Goal: Task Accomplishment & Management: Use online tool/utility

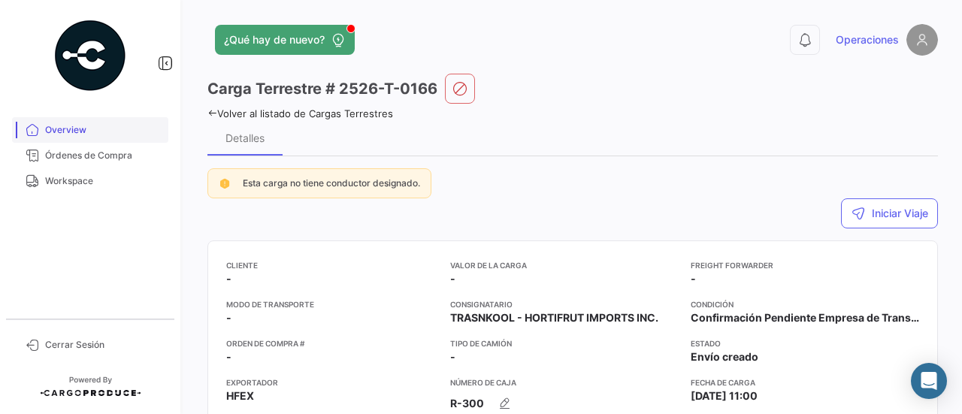
scroll to position [6, 0]
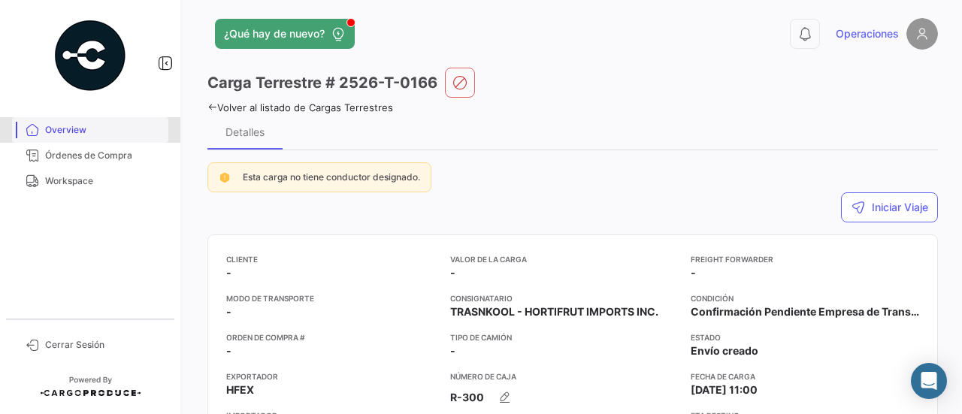
click at [114, 132] on span "Overview" at bounding box center [103, 130] width 117 height 14
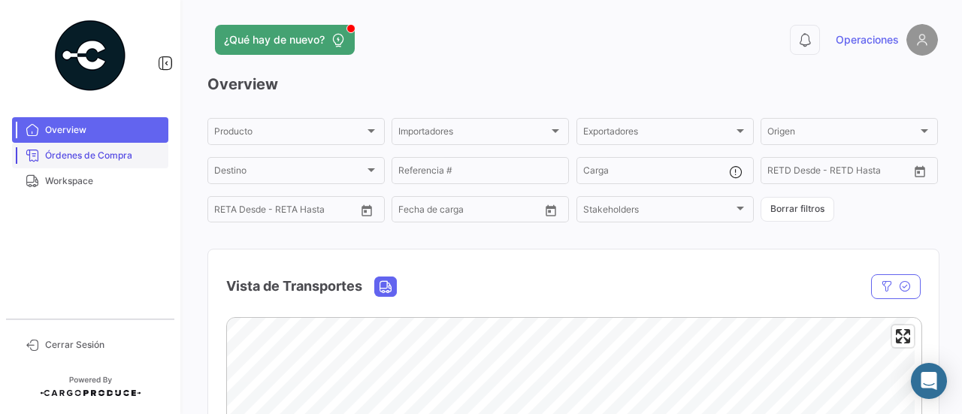
click at [112, 156] on span "Órdenes de Compra" at bounding box center [103, 156] width 117 height 14
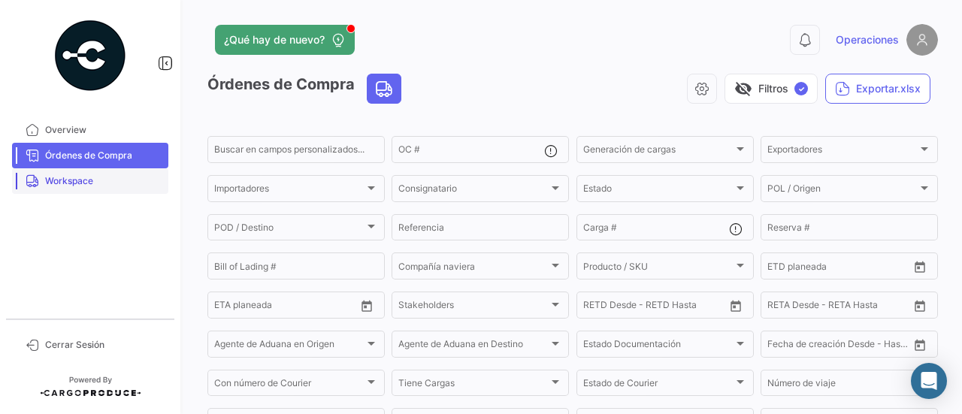
click at [97, 190] on link "Workspace" at bounding box center [90, 181] width 156 height 26
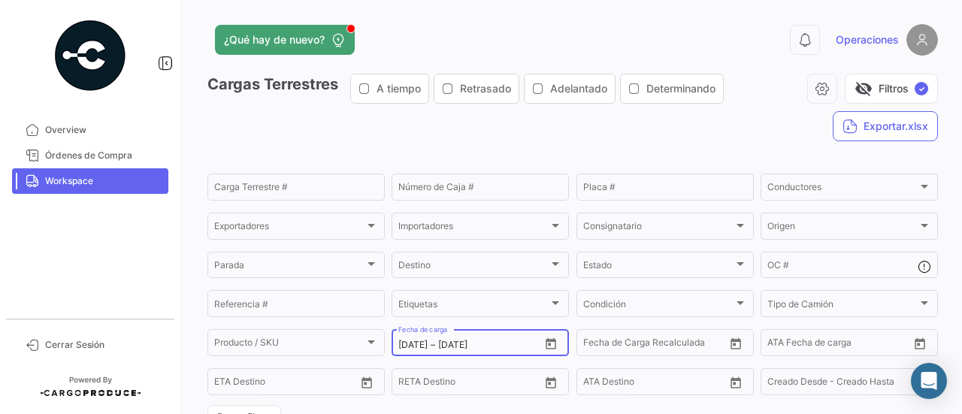
click at [553, 342] on icon "Open calendar" at bounding box center [551, 345] width 14 height 14
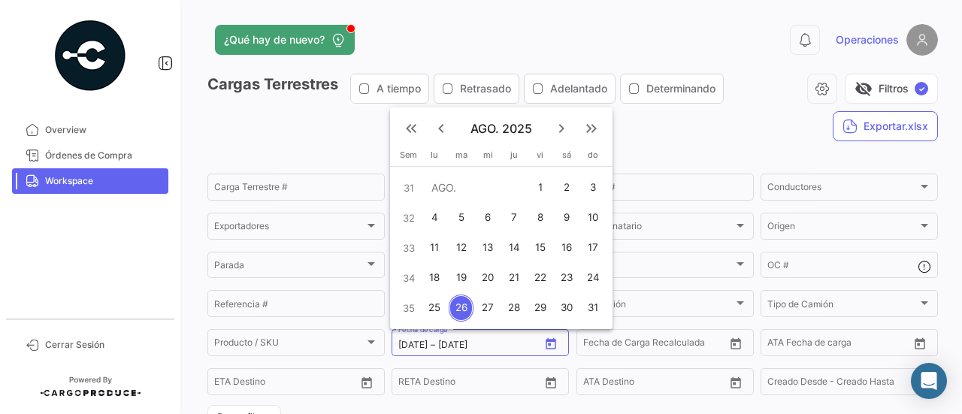
click at [457, 307] on div "26" at bounding box center [461, 308] width 24 height 27
click at [598, 312] on div "31" at bounding box center [593, 308] width 24 height 27
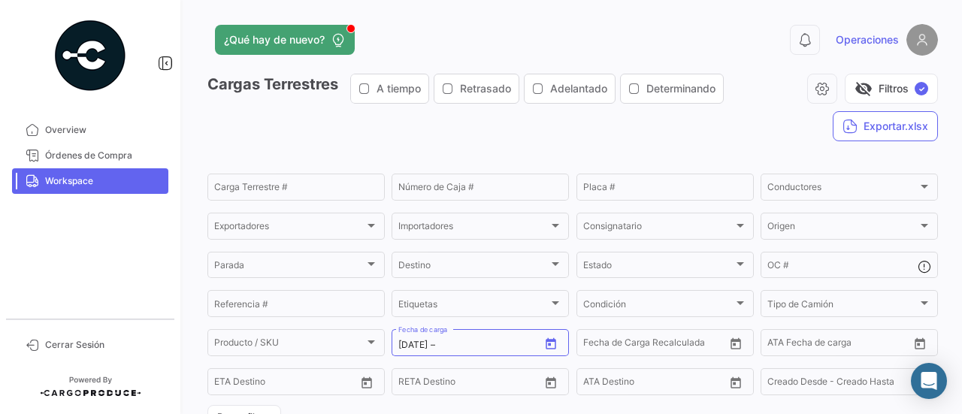
type input "[DATE]"
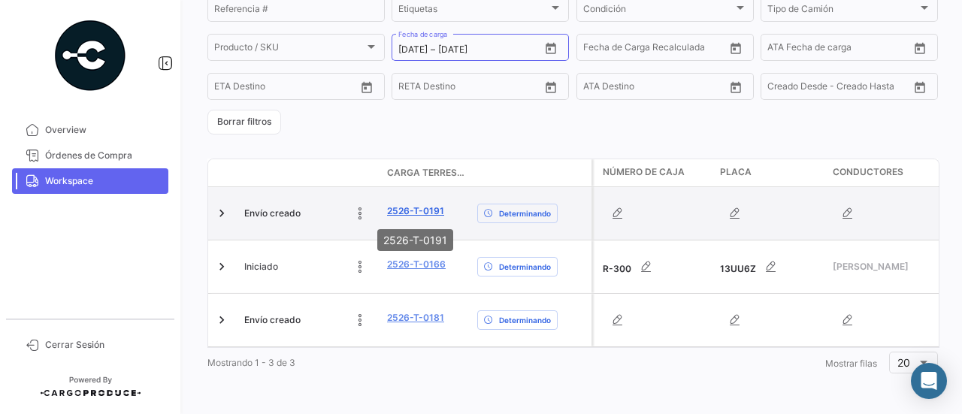
click at [431, 210] on link "2526-T-0191" at bounding box center [415, 211] width 57 height 14
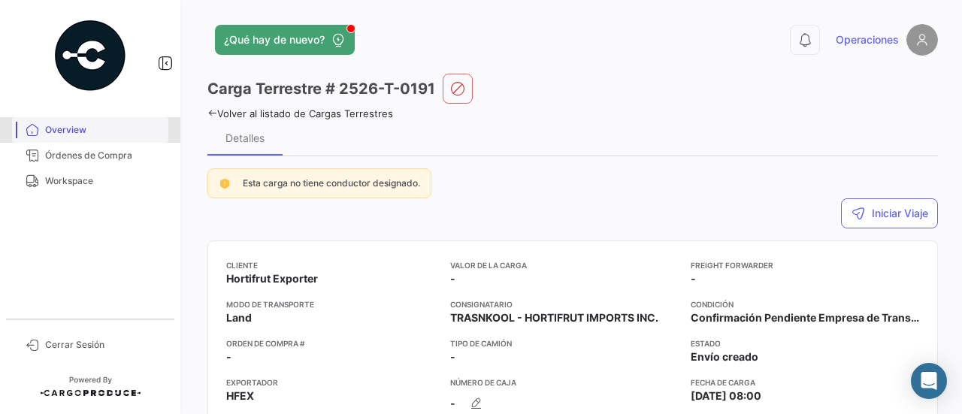
click at [110, 135] on span "Overview" at bounding box center [103, 130] width 117 height 14
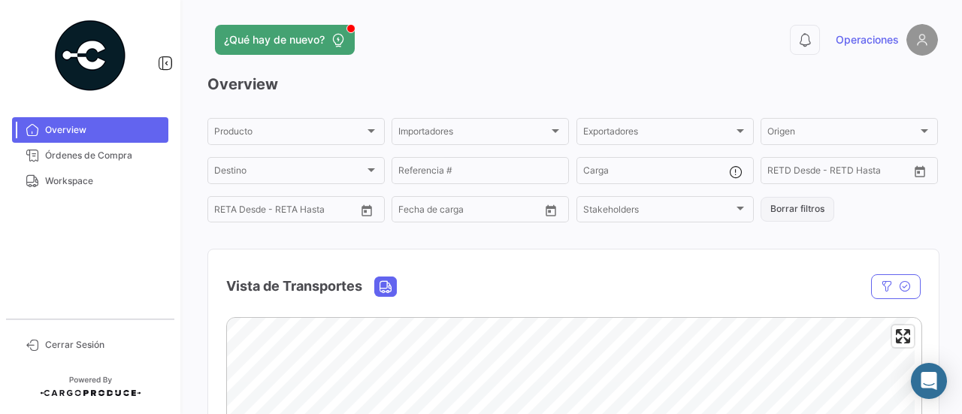
click at [793, 211] on button "Borrar filtros" at bounding box center [798, 209] width 74 height 25
click at [368, 137] on div at bounding box center [372, 131] width 14 height 12
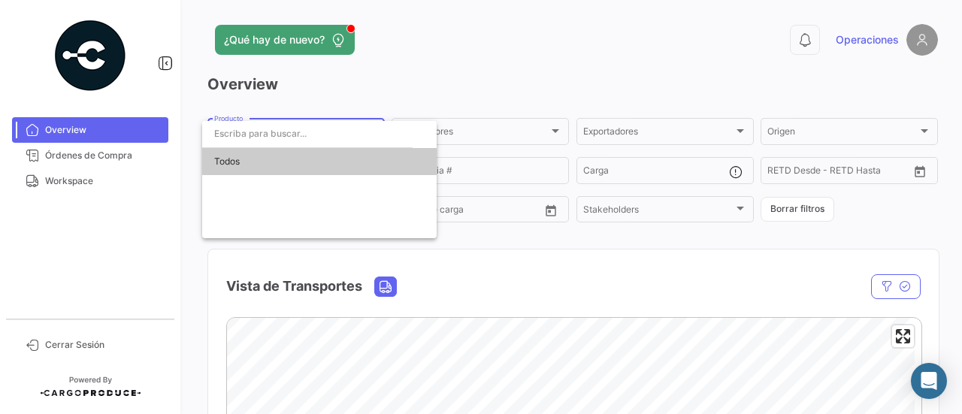
click at [368, 137] on input "dropdown search" at bounding box center [307, 133] width 210 height 27
click at [623, 133] on div at bounding box center [481, 207] width 962 height 414
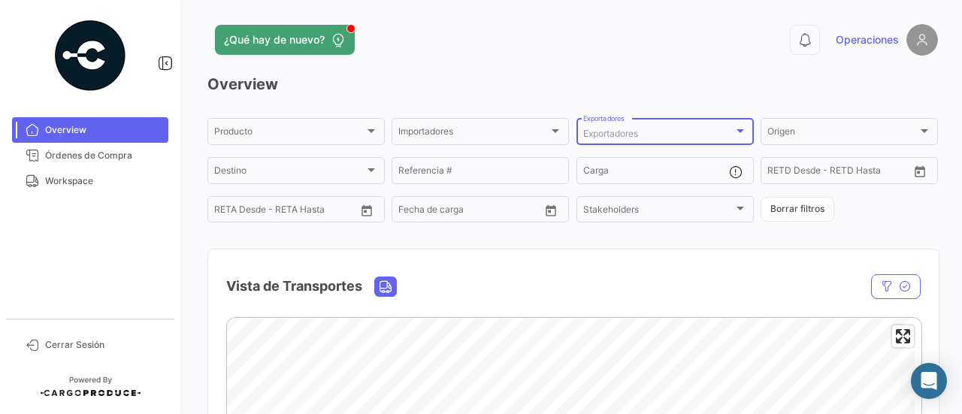
click at [623, 133] on span "Exportadores" at bounding box center [610, 133] width 55 height 11
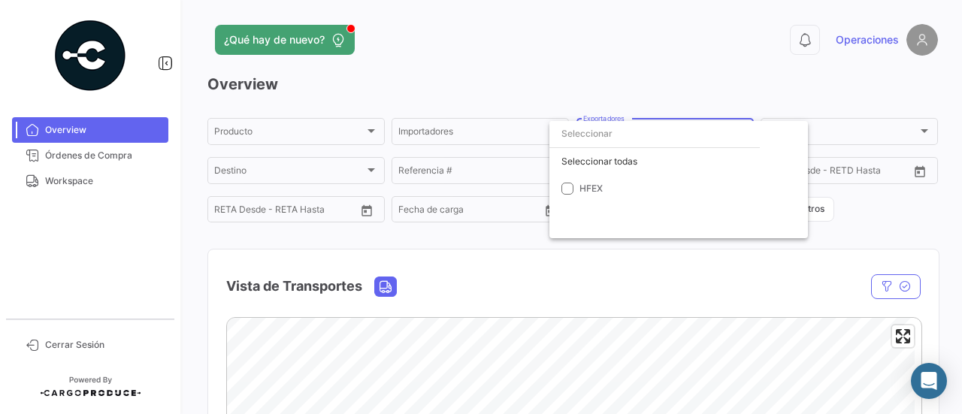
click at [344, 126] on div at bounding box center [481, 207] width 962 height 414
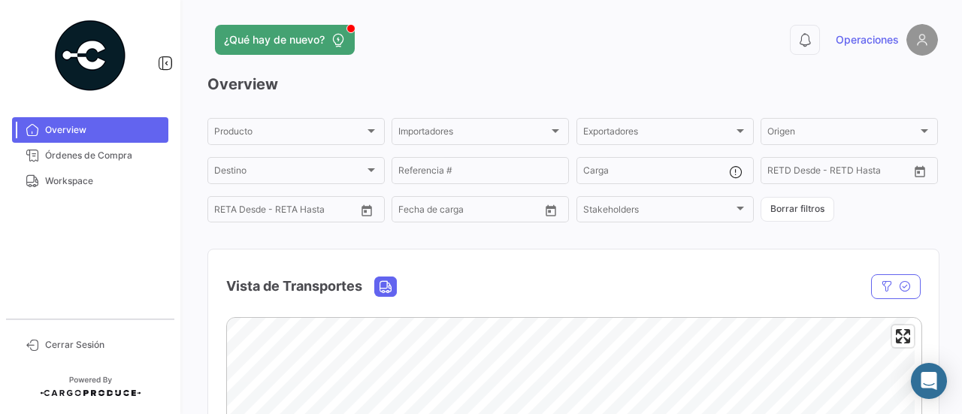
click at [344, 126] on div "Producto Producto" at bounding box center [296, 130] width 164 height 29
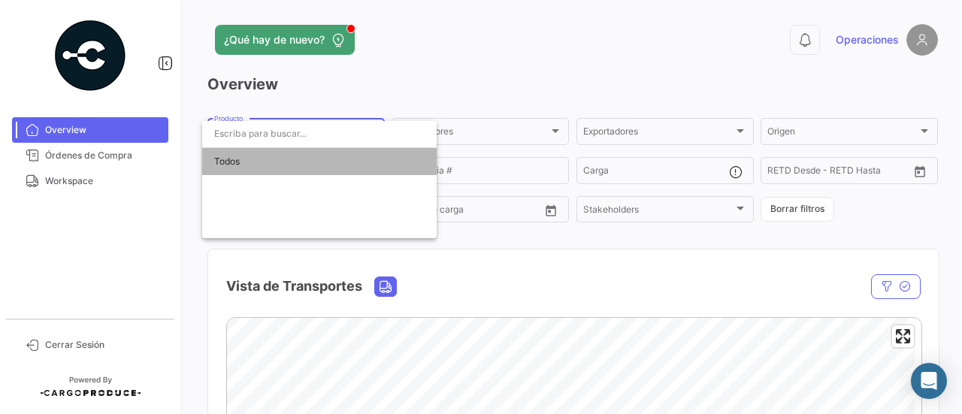
click at [326, 159] on span "Todos" at bounding box center [319, 161] width 210 height 27
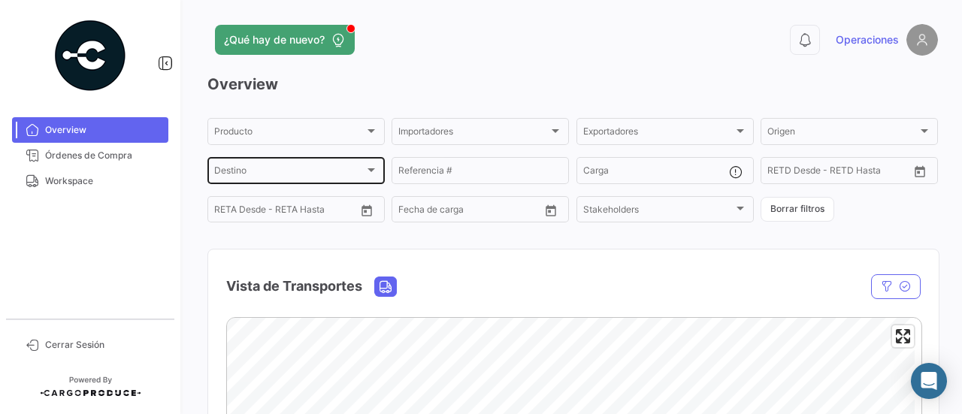
click at [380, 169] on div "Destino Destino" at bounding box center [295, 169] width 177 height 29
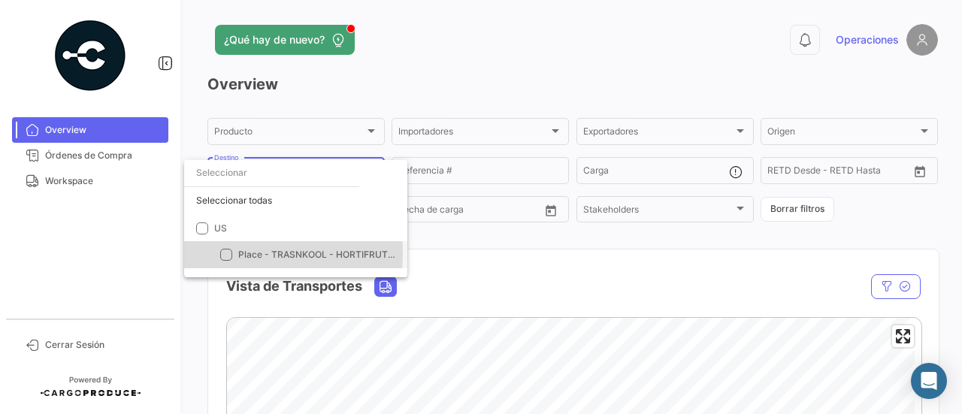
click at [241, 253] on span "Place - TRASNKOOL - HORTIFRUT IMPORTS INC." at bounding box center [344, 254] width 213 height 11
checkbox input "true"
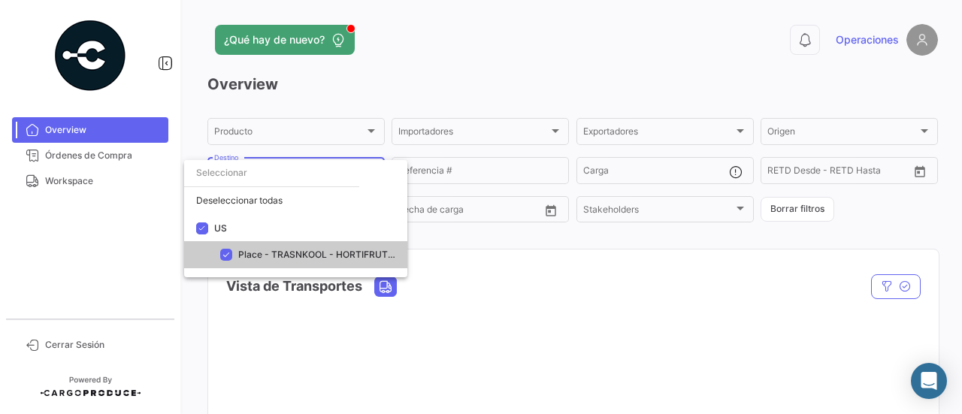
click at [597, 312] on div at bounding box center [481, 207] width 962 height 414
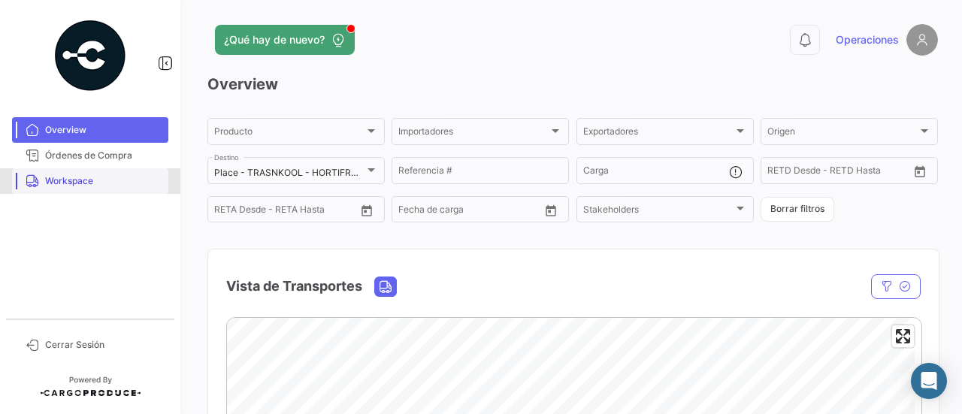
click at [66, 175] on span "Workspace" at bounding box center [103, 181] width 117 height 14
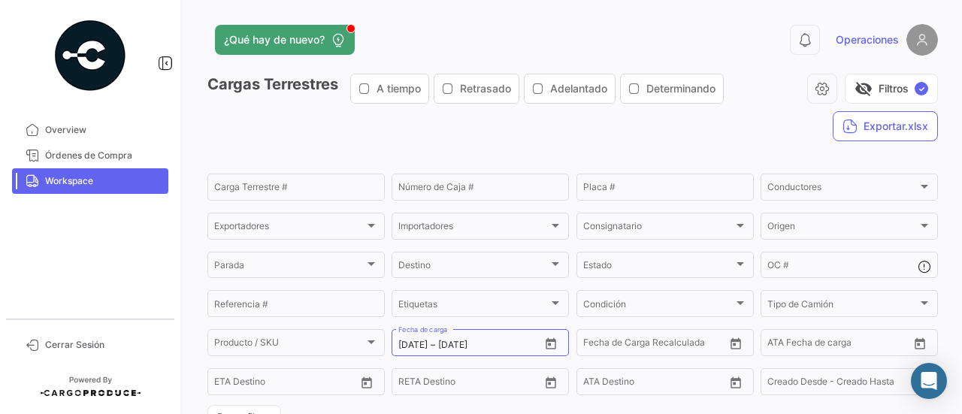
click at [383, 94] on span "A tiempo" at bounding box center [399, 88] width 44 height 15
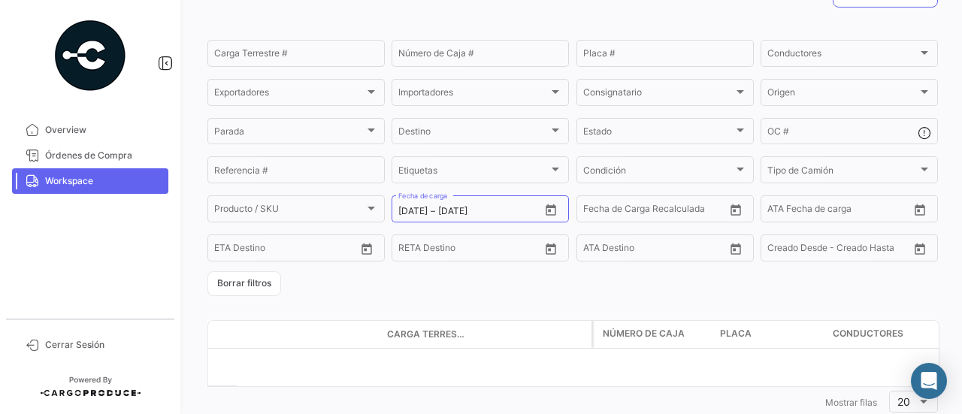
scroll to position [174, 0]
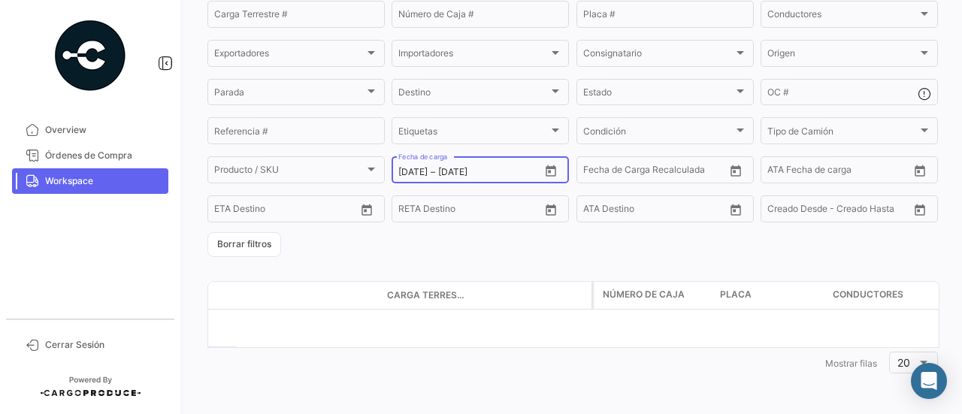
click at [546, 168] on icon "Open calendar" at bounding box center [551, 170] width 11 height 11
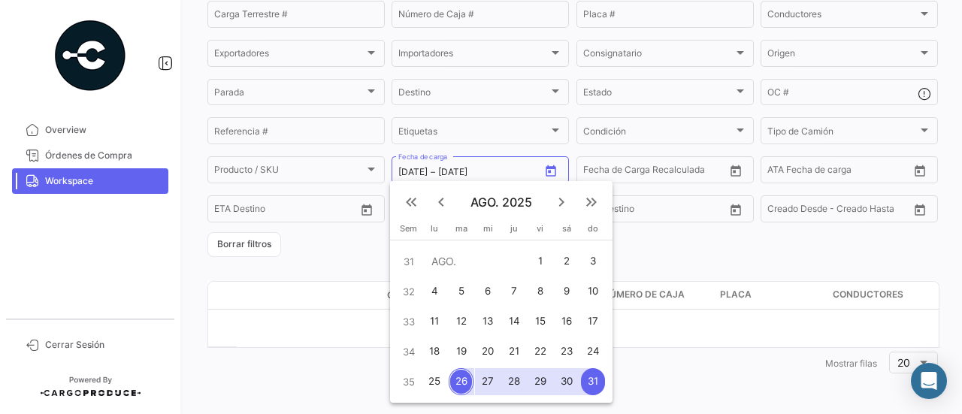
click at [646, 242] on div at bounding box center [481, 207] width 962 height 414
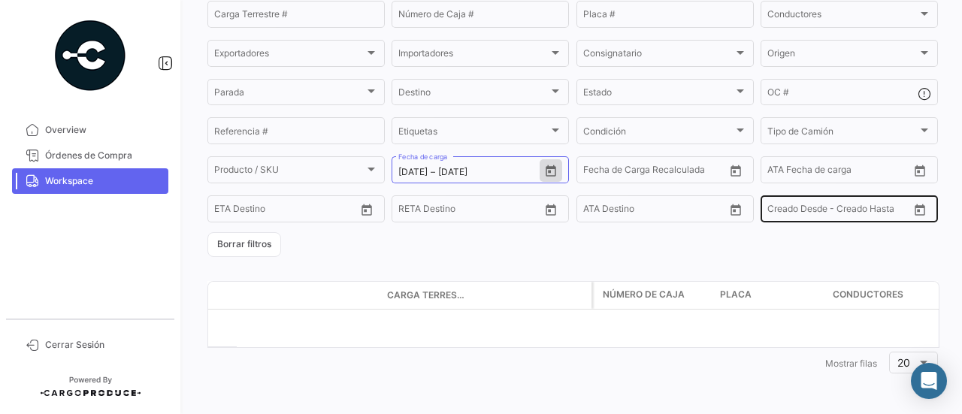
click at [878, 207] on input "text" at bounding box center [872, 211] width 68 height 11
click at [915, 207] on icon "Open calendar" at bounding box center [920, 209] width 11 height 11
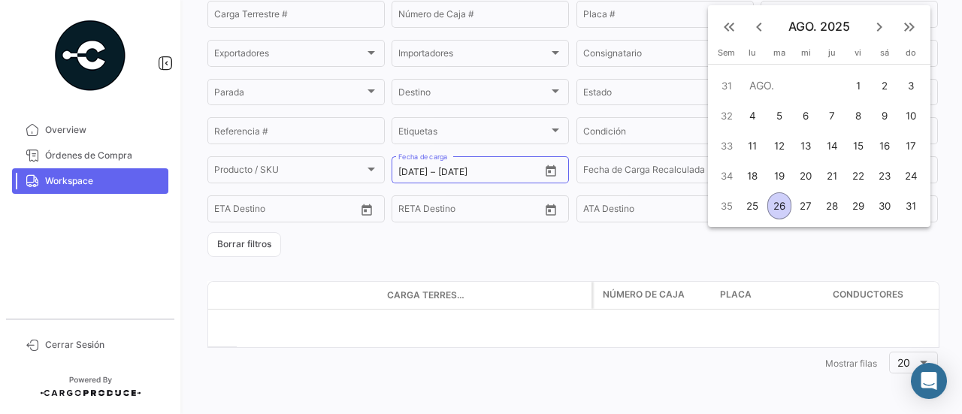
click at [779, 201] on div "26" at bounding box center [779, 205] width 24 height 27
type input "[DATE]"
click at [916, 205] on div "31" at bounding box center [911, 205] width 24 height 27
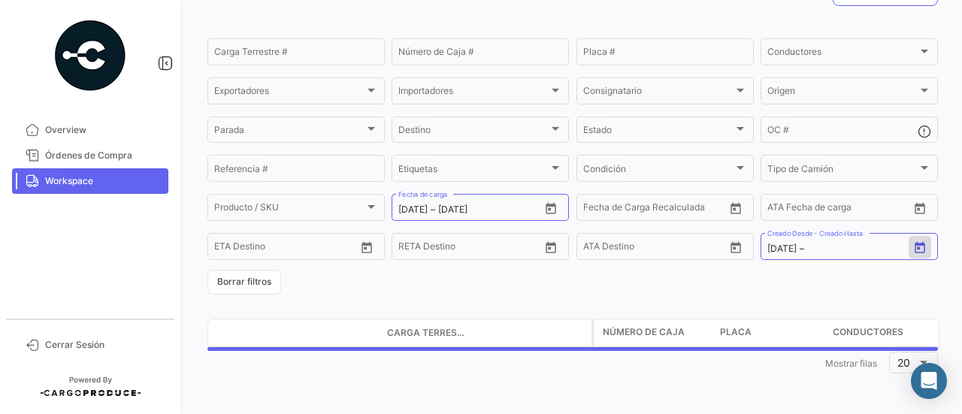
type input "[DATE]"
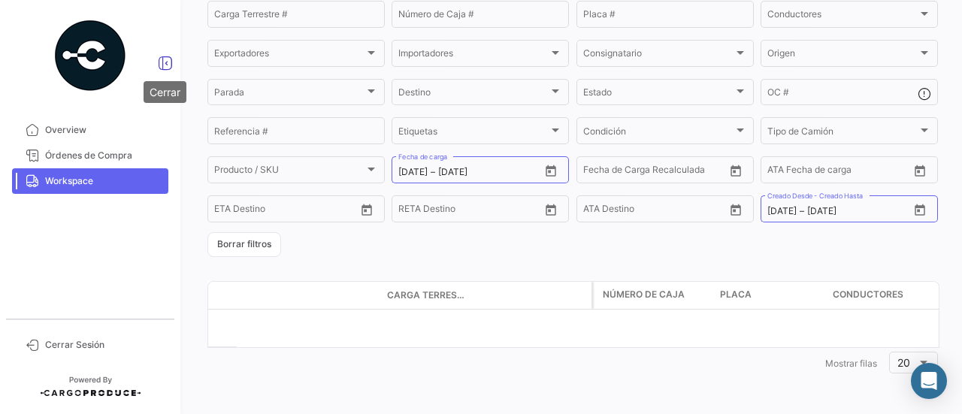
click at [171, 58] on icon at bounding box center [165, 63] width 15 height 15
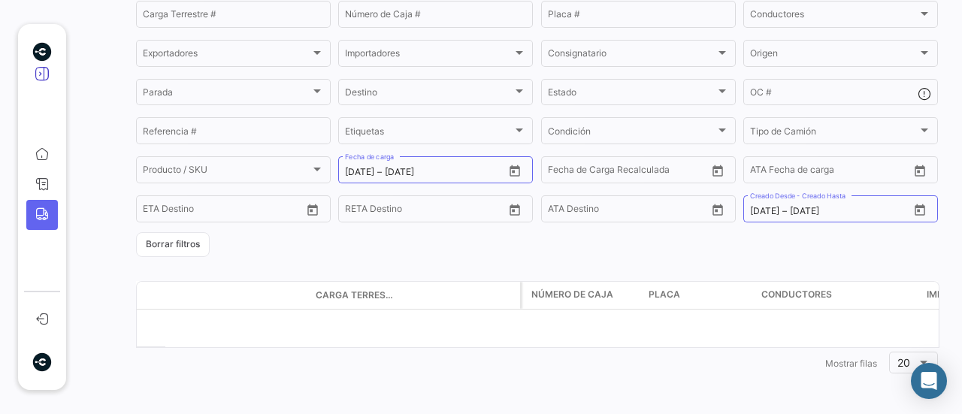
scroll to position [137, 0]
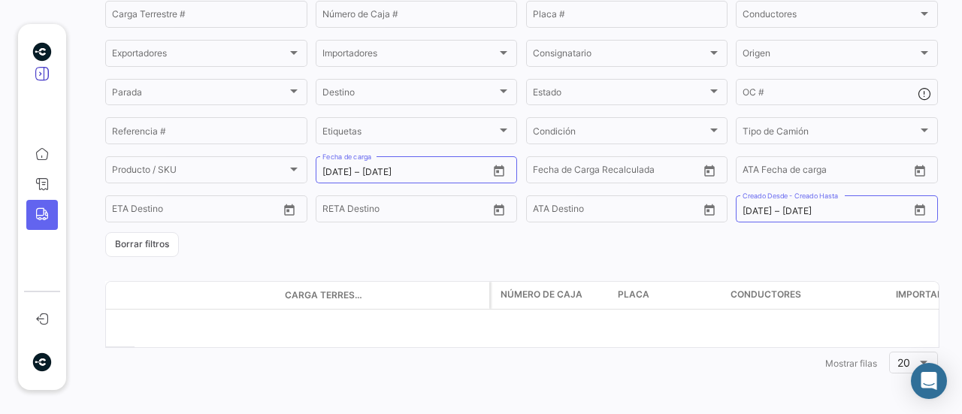
click at [41, 71] on icon at bounding box center [42, 73] width 15 height 15
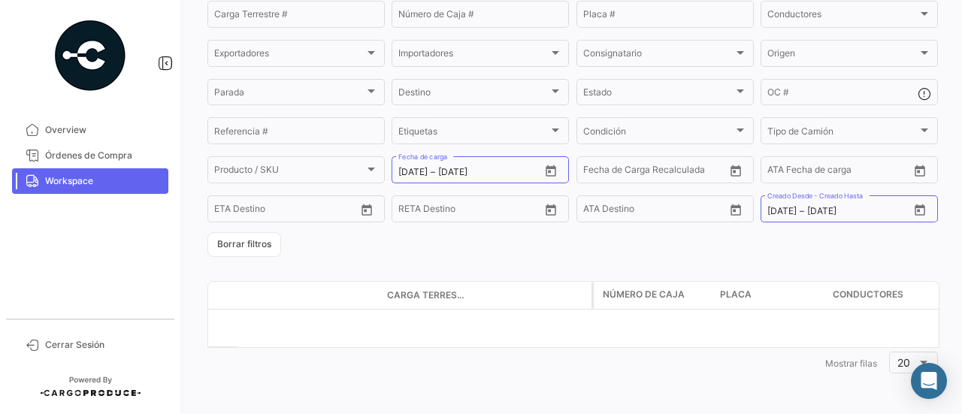
scroll to position [0, 0]
